Goal: Transaction & Acquisition: Purchase product/service

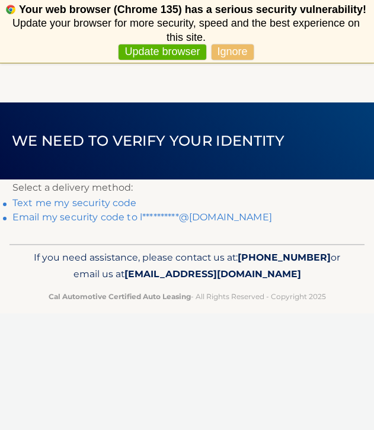
click at [113, 200] on link "Text me my security code" at bounding box center [74, 202] width 124 height 11
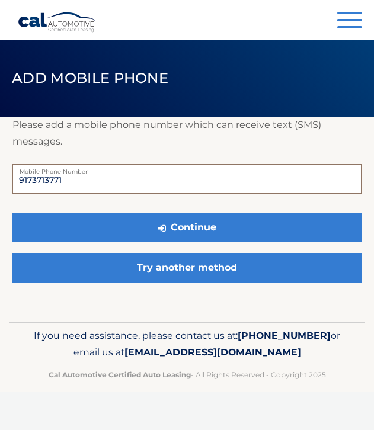
click at [98, 182] on input "9173713771" at bounding box center [186, 179] width 349 height 30
type input "5"
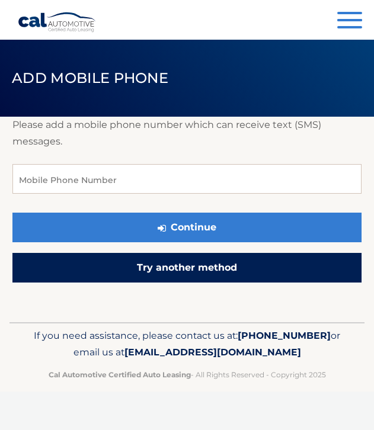
click at [165, 267] on link "Try another method" at bounding box center [186, 268] width 349 height 30
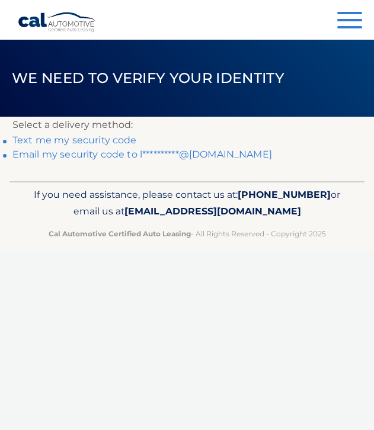
click at [118, 156] on link "**********" at bounding box center [141, 154] width 259 height 11
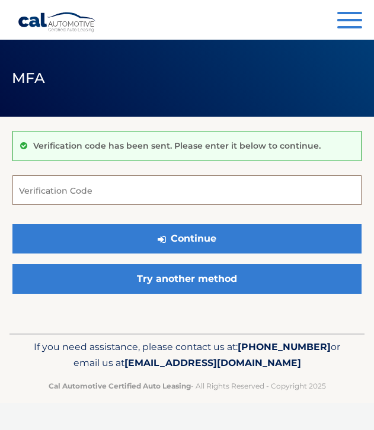
click at [105, 194] on input "Verification Code" at bounding box center [186, 190] width 349 height 30
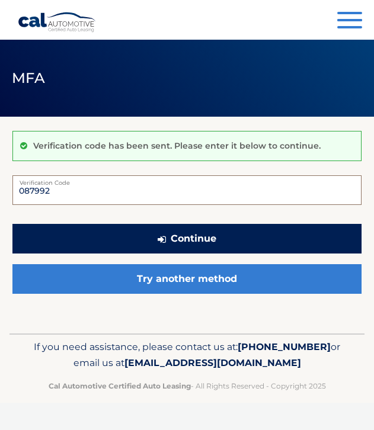
type input "087992"
click at [173, 249] on button "Continue" at bounding box center [186, 239] width 349 height 30
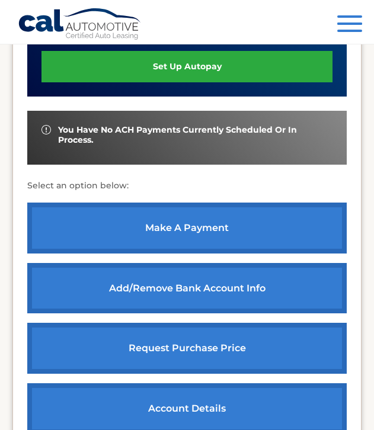
scroll to position [371, 0]
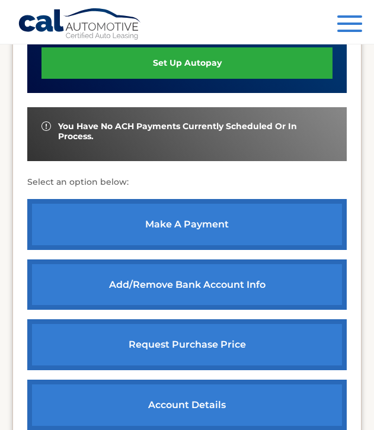
click at [180, 229] on link "make a payment" at bounding box center [186, 224] width 319 height 51
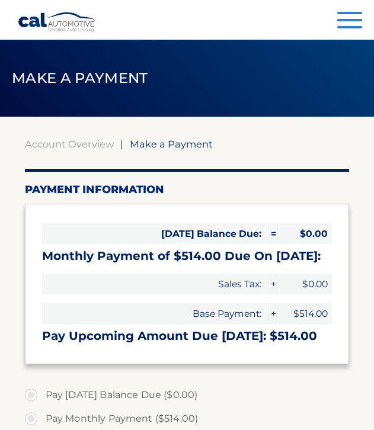
select select "OTlmNTViNDctNWM0Yy00NDRhLThhMjQtZTVkYzIwNDNmNTc2"
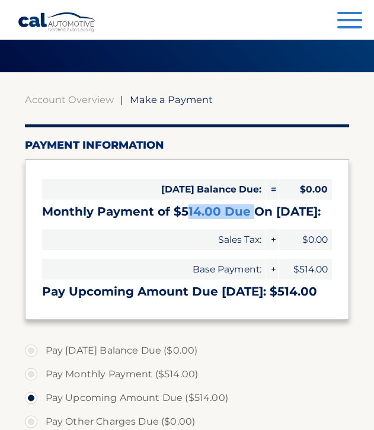
drag, startPoint x: 184, startPoint y: 212, endPoint x: 255, endPoint y: 213, distance: 71.7
click at [255, 213] on h3 "Monthly Payment of $514.00 Due On Aug 23:" at bounding box center [187, 211] width 290 height 15
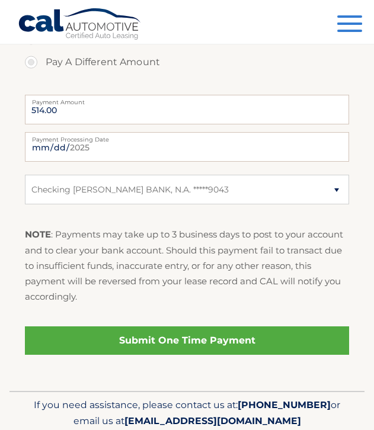
scroll to position [429, 0]
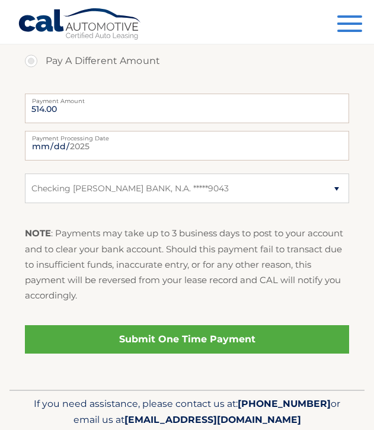
click at [117, 337] on link "Submit One Time Payment" at bounding box center [187, 339] width 325 height 28
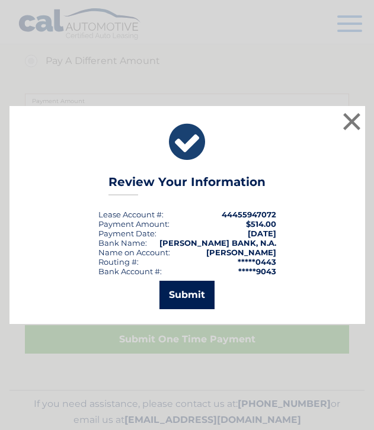
click at [182, 297] on button "Submit" at bounding box center [186, 295] width 55 height 28
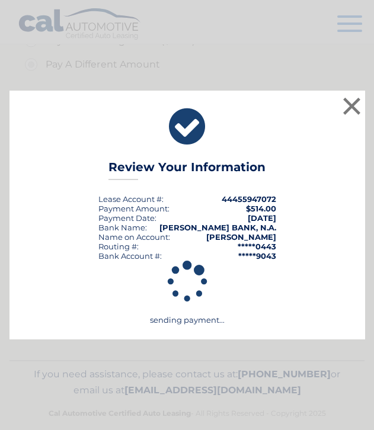
scroll to position [425, 0]
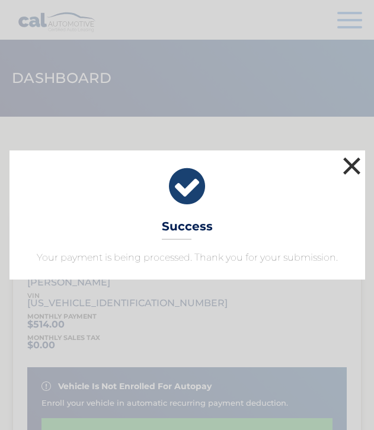
click at [350, 173] on button "×" at bounding box center [352, 166] width 24 height 24
